Goal: Task Accomplishment & Management: Complete application form

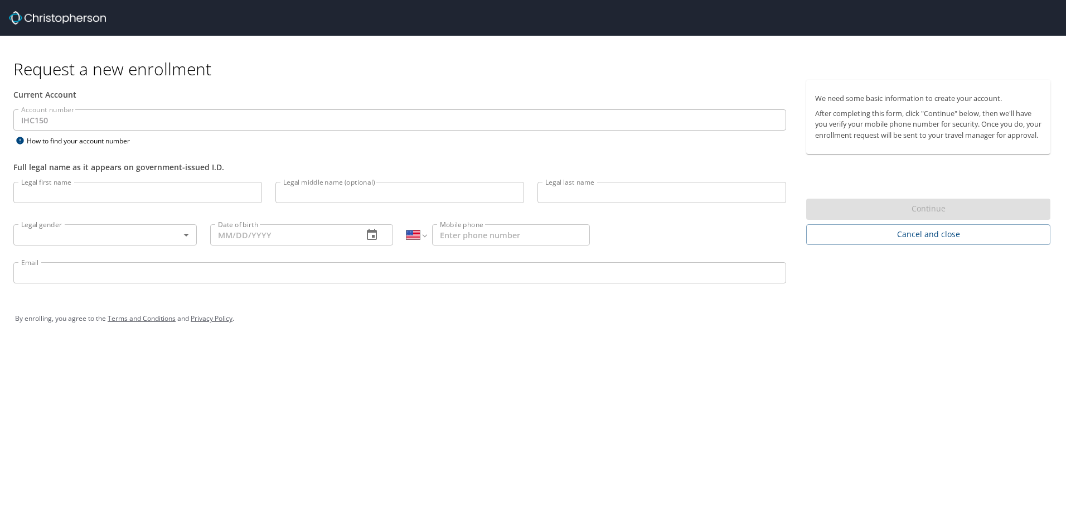
select select "US"
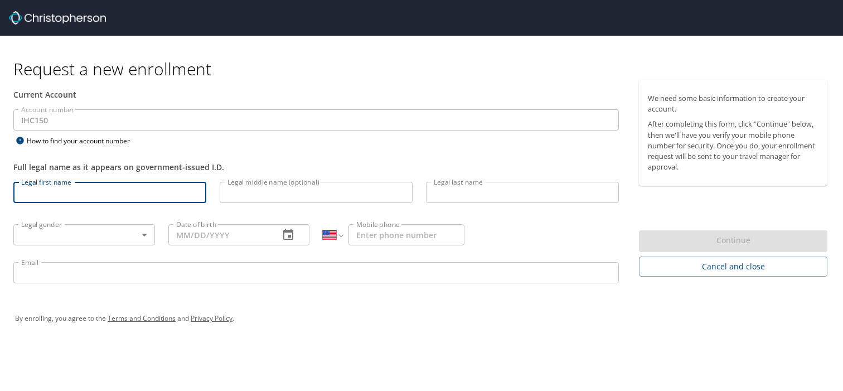
click at [66, 197] on input "Legal first name" at bounding box center [109, 192] width 193 height 21
type input "[PERSON_NAME]"
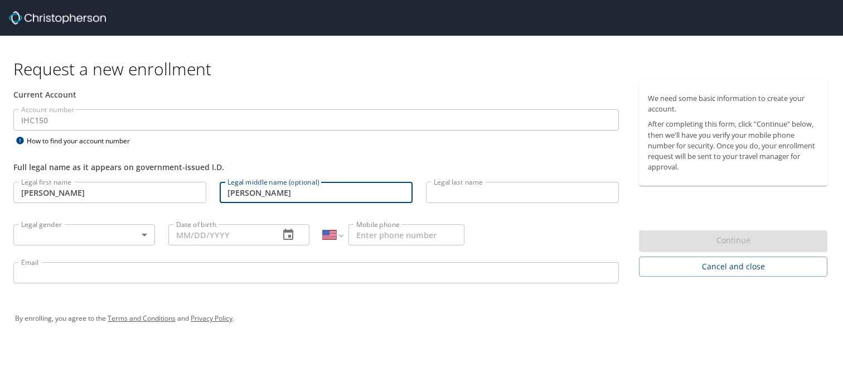
type input "[PERSON_NAME]"
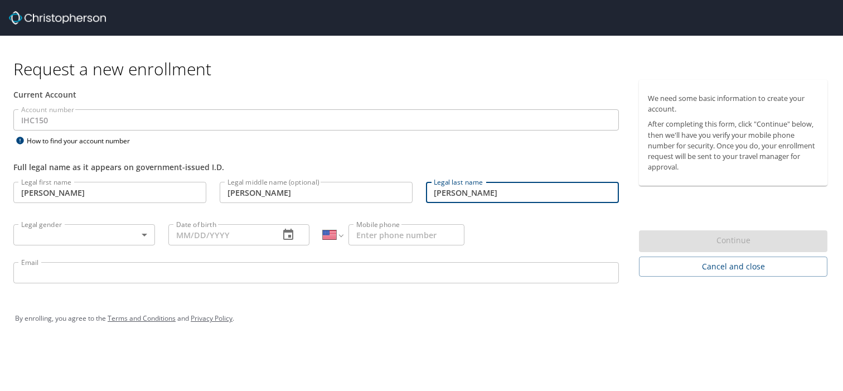
type input "[PERSON_NAME]"
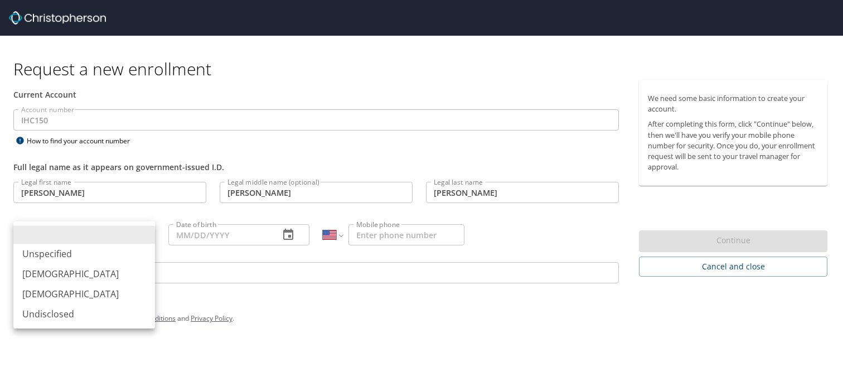
click at [120, 234] on body "Request a new enrollment Current Account Account number IHC150 Account number H…" at bounding box center [421, 195] width 843 height 391
click at [70, 290] on li "[DEMOGRAPHIC_DATA]" at bounding box center [84, 294] width 142 height 20
type input "[DEMOGRAPHIC_DATA]"
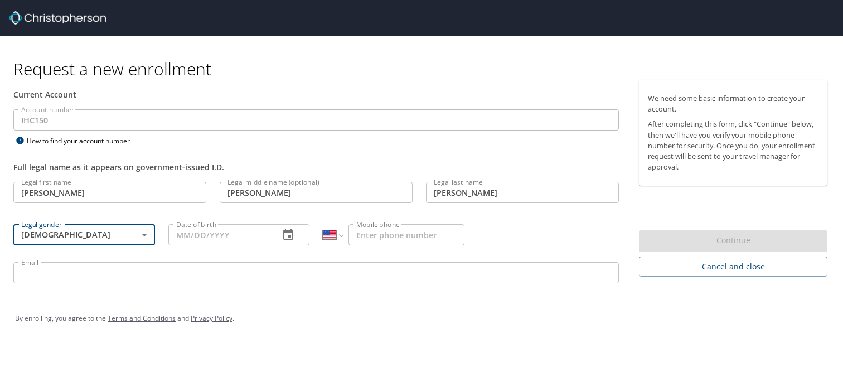
click at [185, 234] on input "Date of birth" at bounding box center [219, 234] width 103 height 21
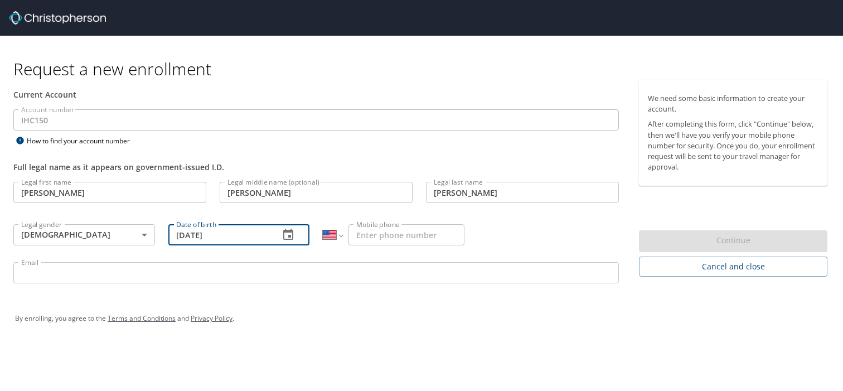
type input "[DATE]"
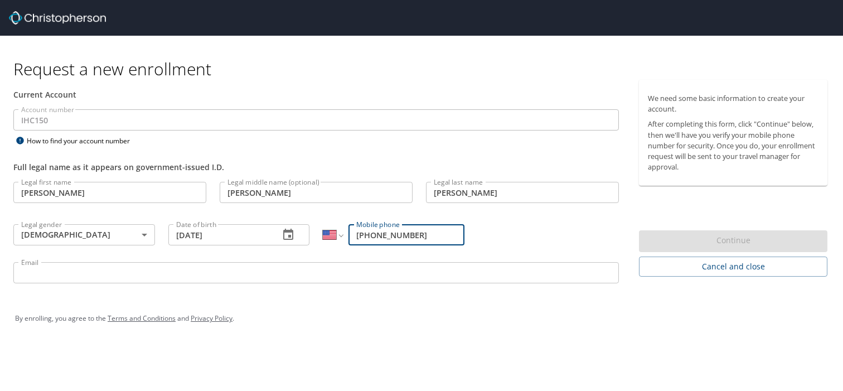
type input "[PHONE_NUMBER]"
click at [103, 271] on input "Email" at bounding box center [315, 272] width 605 height 21
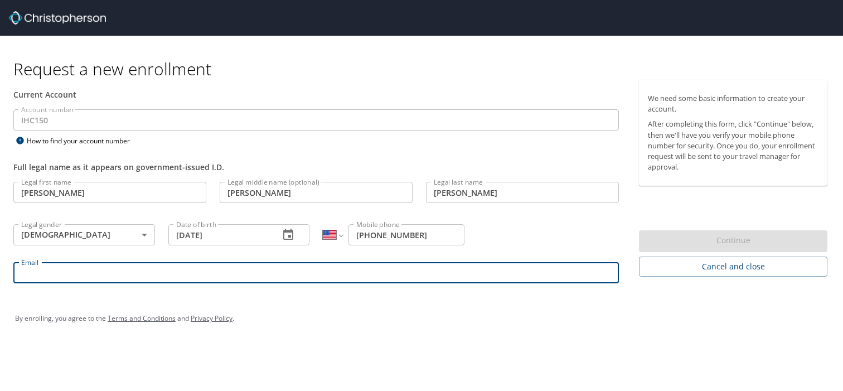
type input "[PERSON_NAME][EMAIL_ADDRESS][PERSON_NAME][DOMAIN_NAME]"
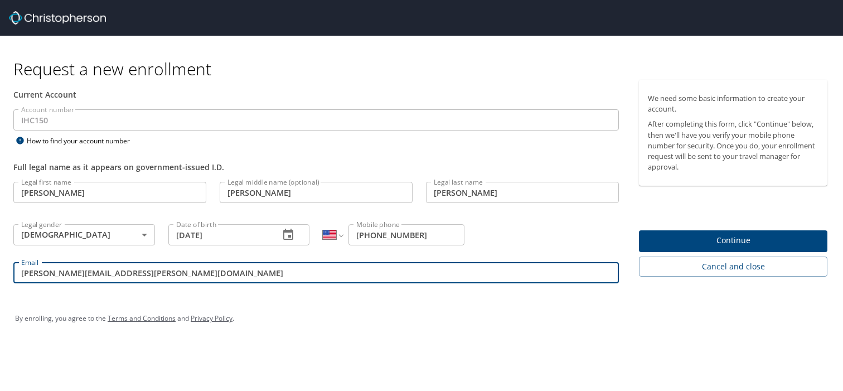
click at [696, 242] on span "Continue" at bounding box center [733, 241] width 171 height 14
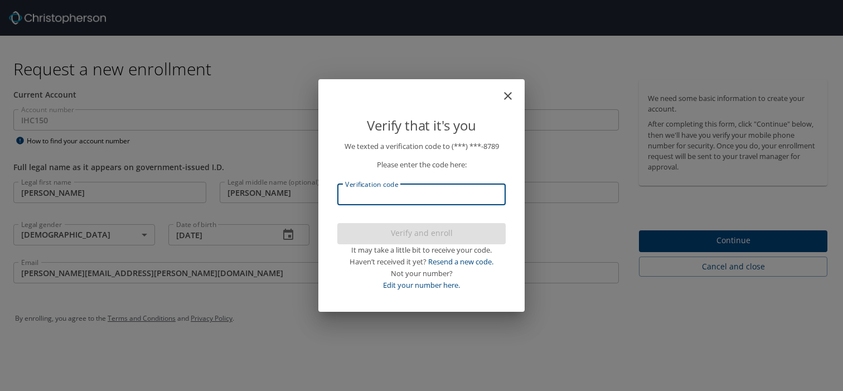
click at [416, 200] on input "Verification code" at bounding box center [421, 194] width 168 height 21
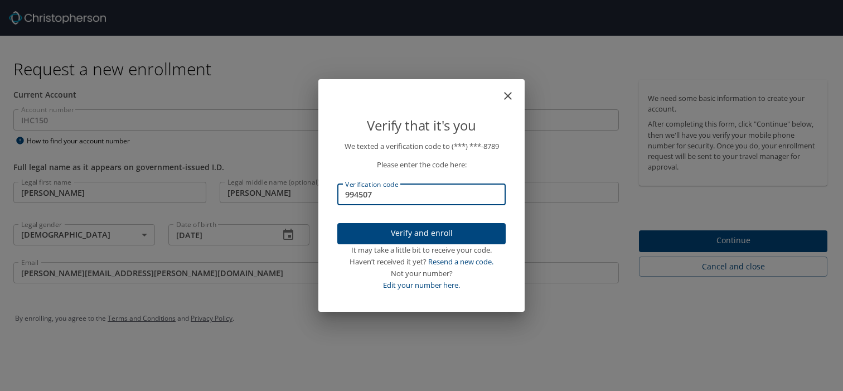
type input "994507"
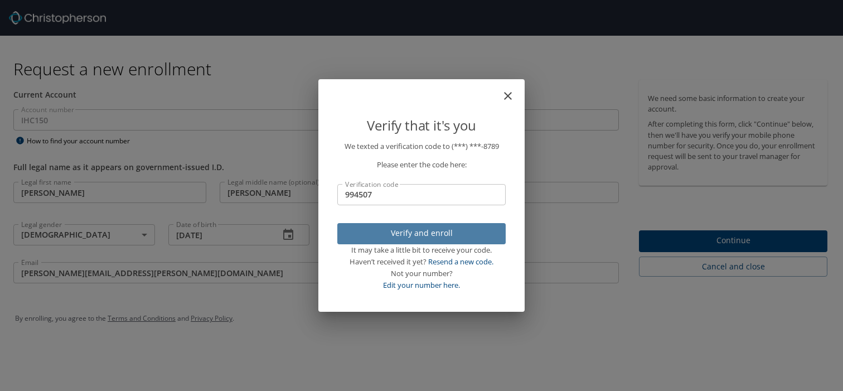
click at [433, 228] on span "Verify and enroll" at bounding box center [421, 233] width 151 height 14
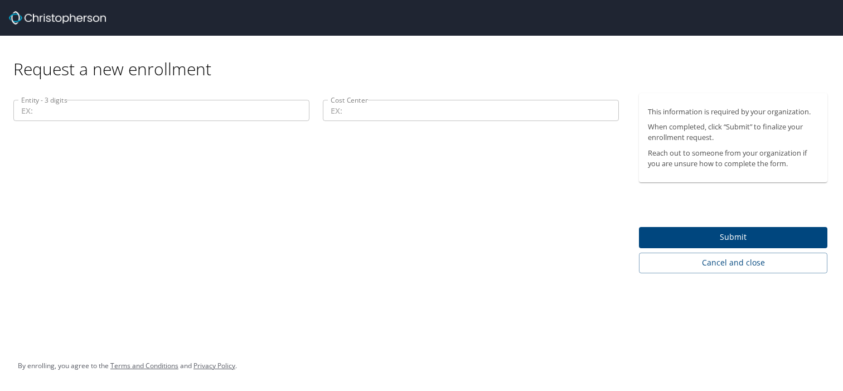
click at [58, 113] on input "Entity - 3 digits" at bounding box center [161, 110] width 296 height 21
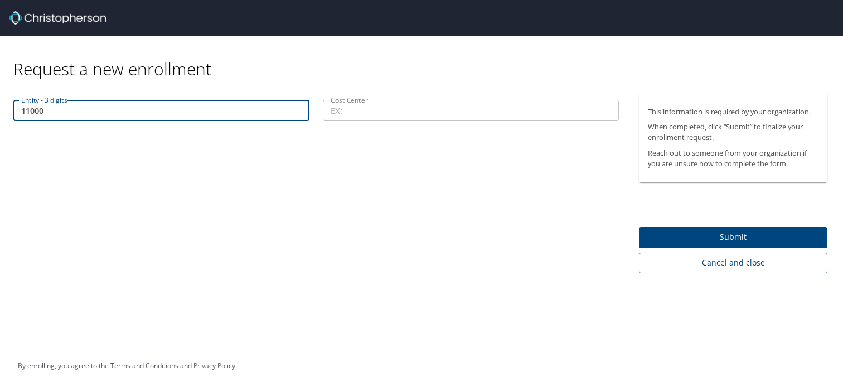
type input "11000"
click at [349, 109] on input "Cost Center" at bounding box center [471, 110] width 296 height 21
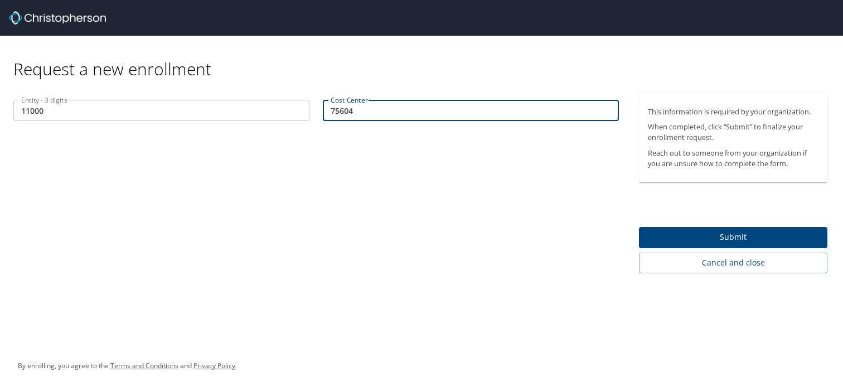
type input "75604"
click at [424, 184] on div "Entity - 3 digits 11000 Entity - 3 digits Cost Center 75604 Cost Center" at bounding box center [316, 183] width 632 height 180
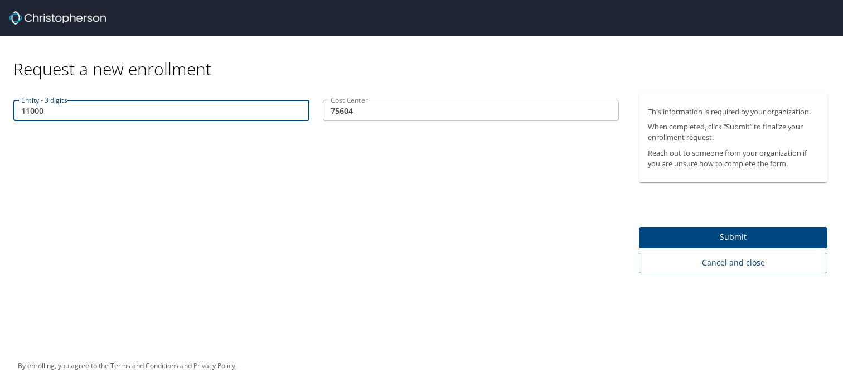
drag, startPoint x: 51, startPoint y: 109, endPoint x: 16, endPoint y: 108, distance: 35.2
click at [16, 108] on input "11000" at bounding box center [161, 110] width 296 height 21
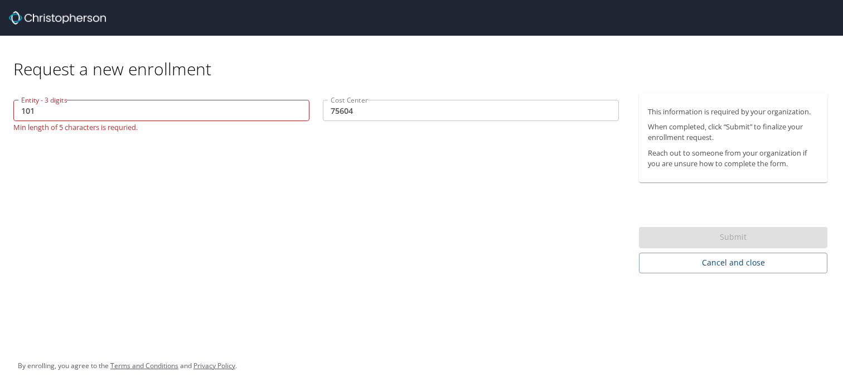
click at [282, 172] on div "Entity - 3 digits 101 Entity - 3 digits Min length of 5 characters is requried.…" at bounding box center [316, 183] width 632 height 180
click at [22, 110] on input "101" at bounding box center [161, 110] width 296 height 21
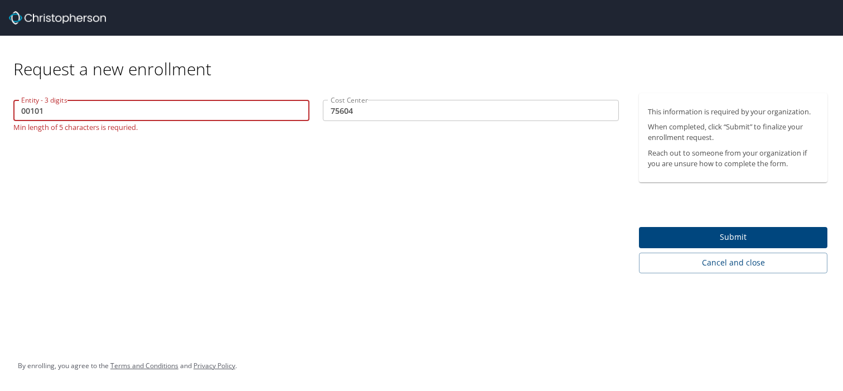
type input "00101"
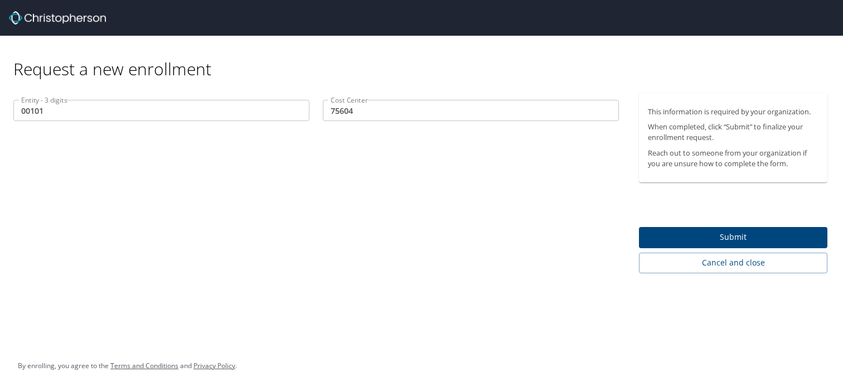
click at [108, 169] on div "Entity - 3 digits 00101 Entity - 3 digits Cost Center 75604 Cost Center" at bounding box center [316, 183] width 632 height 180
click at [689, 239] on span "Submit" at bounding box center [733, 237] width 171 height 14
